Goal: Communication & Community: Answer question/provide support

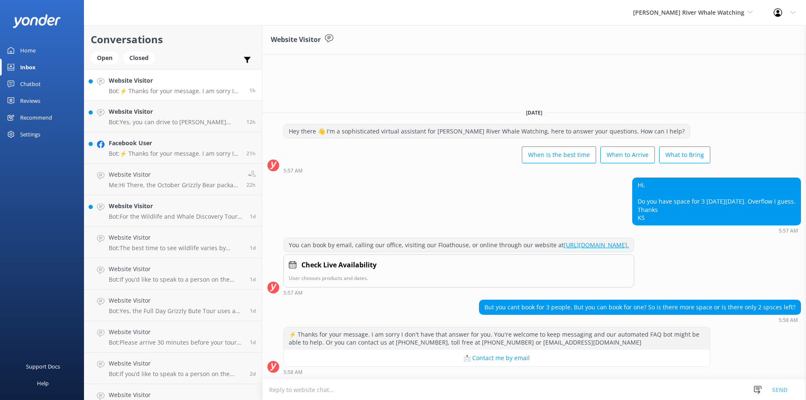
click at [359, 384] on textarea at bounding box center [534, 390] width 544 height 21
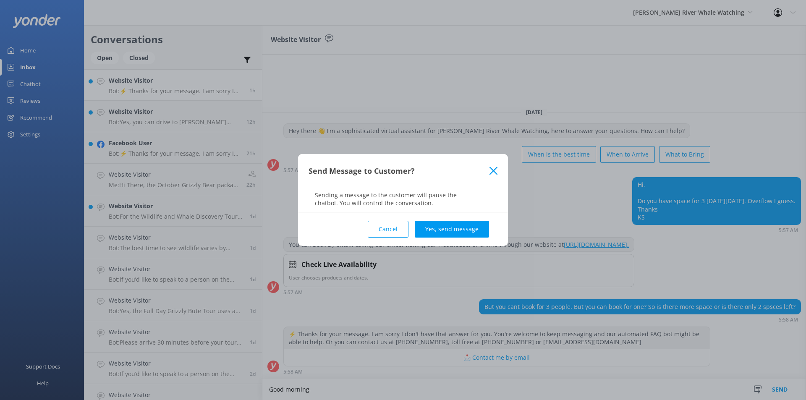
click at [493, 168] on icon at bounding box center [494, 171] width 8 height 8
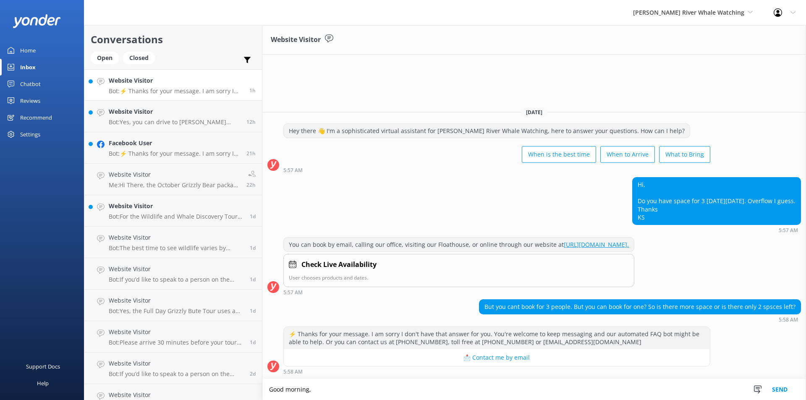
click at [313, 393] on textarea "Good morning," at bounding box center [534, 389] width 544 height 21
type textarea "Good morning, are you able to call into our office and we can assist you in boo…"
click at [773, 387] on button "Send" at bounding box center [779, 389] width 31 height 21
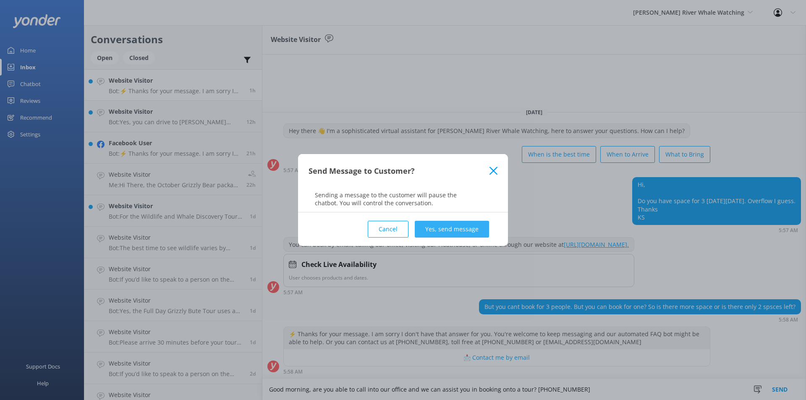
click at [426, 228] on button "Yes, send message" at bounding box center [452, 229] width 74 height 17
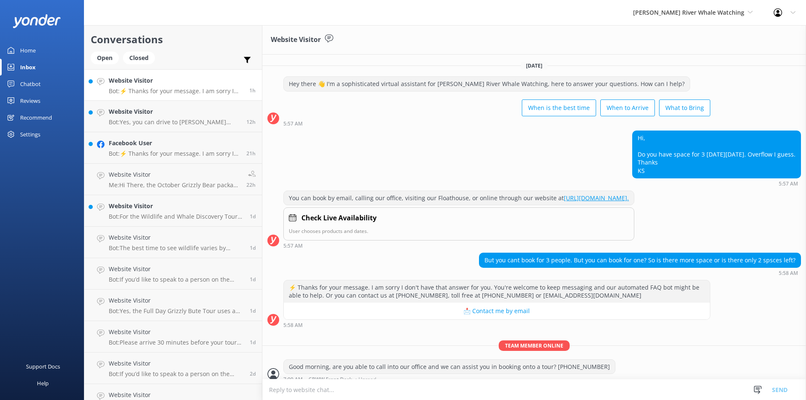
scroll to position [16, 0]
